Goal: Find specific page/section: Find specific page/section

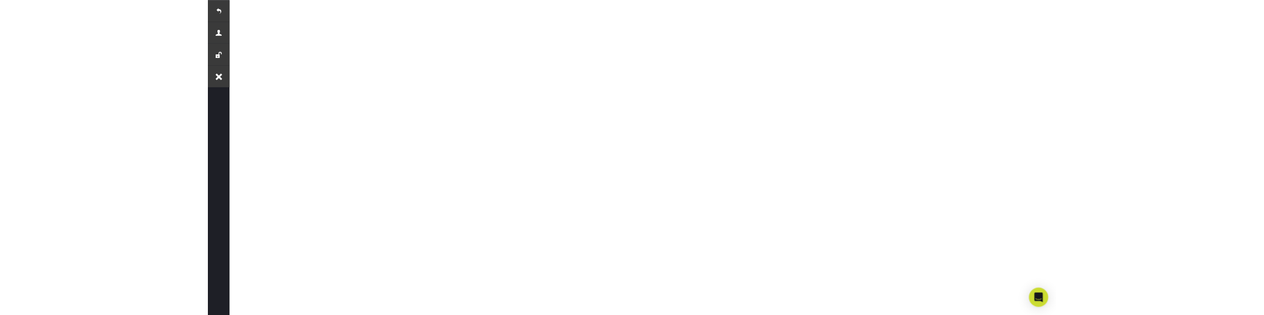
scroll to position [208, 0]
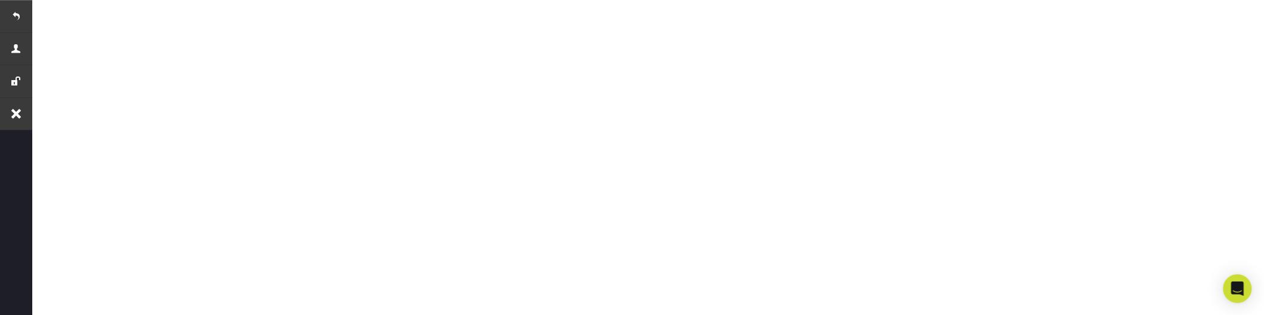
scroll to position [367, 0]
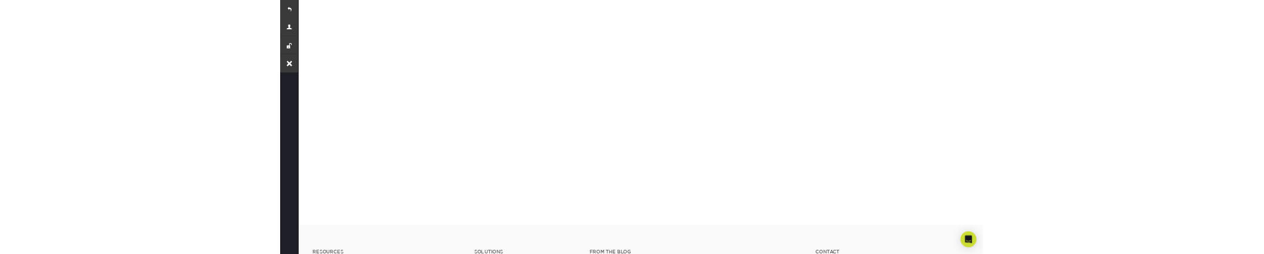
scroll to position [208, 0]
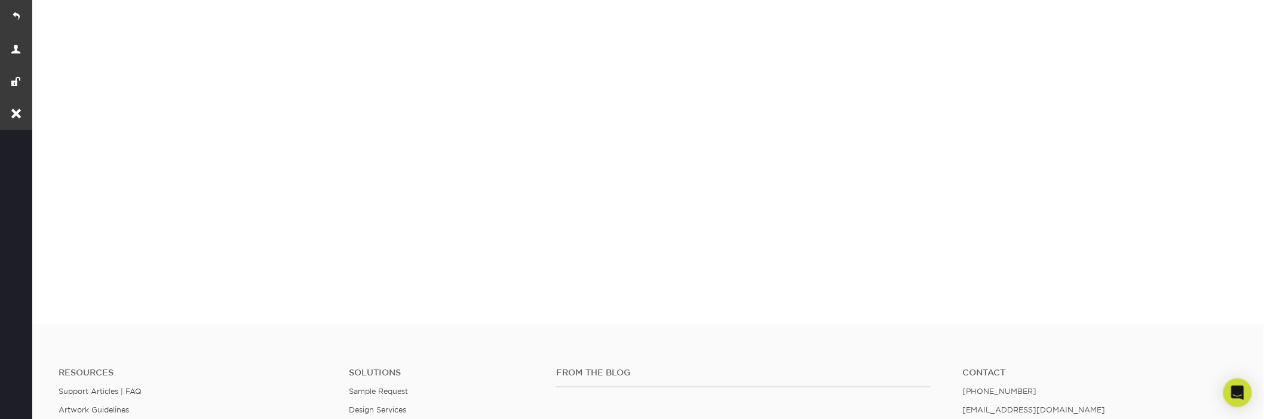
scroll to position [208, 0]
